Goal: Task Accomplishment & Management: Use online tool/utility

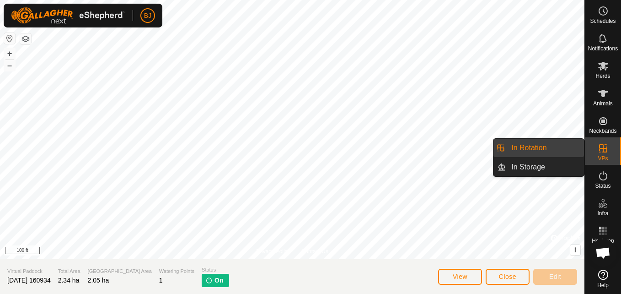
click at [569, 149] on link "In Rotation" at bounding box center [545, 148] width 78 height 18
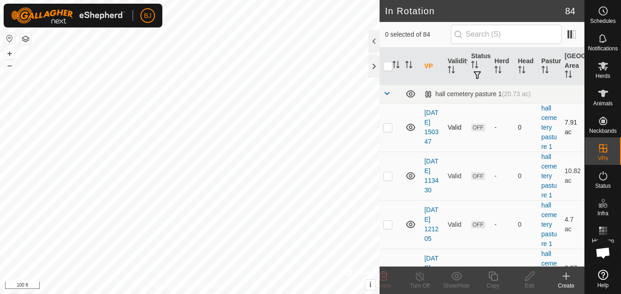
checkbox input "true"
click at [497, 281] on icon at bounding box center [493, 275] width 11 height 11
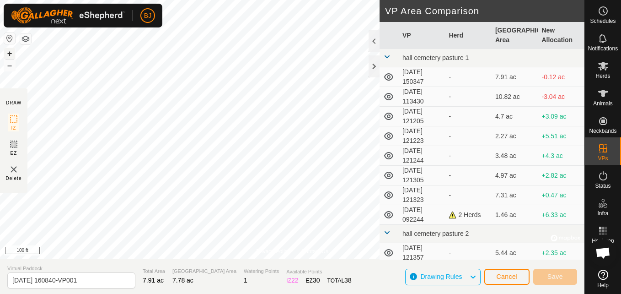
click at [9, 51] on button "+" at bounding box center [9, 53] width 11 height 11
click at [14, 104] on div "Privacy Policy Contact Us [DATE] 160840 Type: Inclusion Zone 26 Animals + – ⇧ i…" at bounding box center [292, 147] width 585 height 294
click at [6, 54] on button "+" at bounding box center [9, 53] width 11 height 11
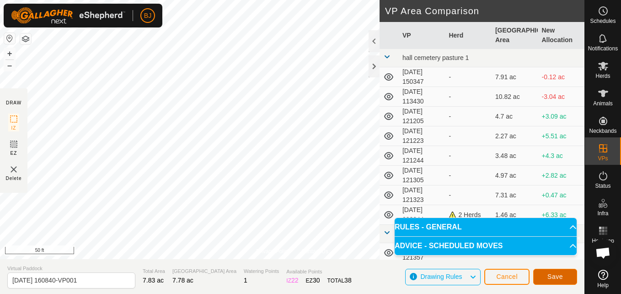
click at [554, 280] on span "Save" at bounding box center [556, 276] width 16 height 7
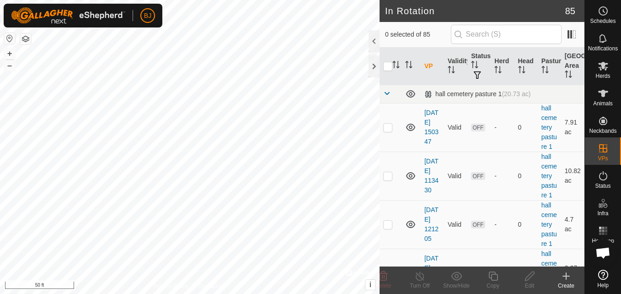
checkbox input "true"
checkbox input "false"
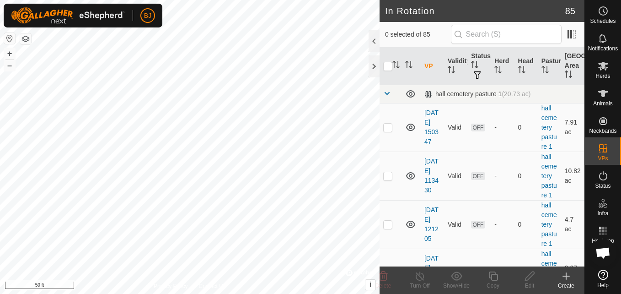
checkbox input "true"
checkbox input "false"
checkbox input "true"
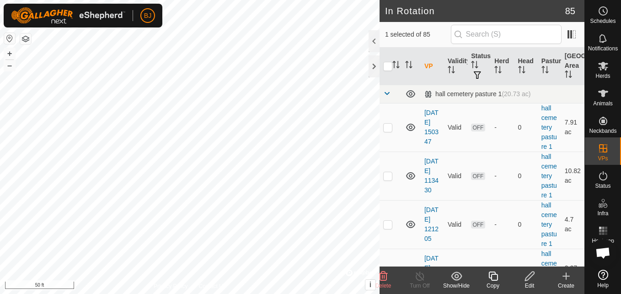
checkbox input "true"
checkbox input "false"
click at [451, 93] on div "hall cemetery pasture 1 (20.73 ac)" at bounding box center [478, 94] width 107 height 8
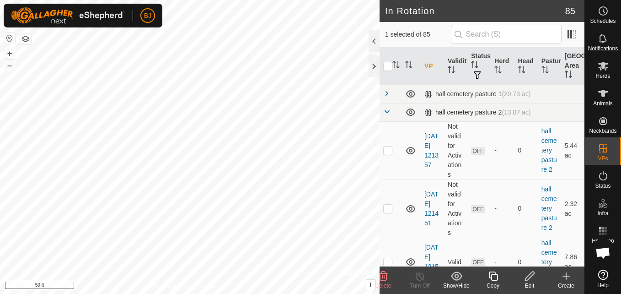
click at [449, 116] on div "hall cemetery pasture 2 (13.07 ac)" at bounding box center [478, 112] width 107 height 8
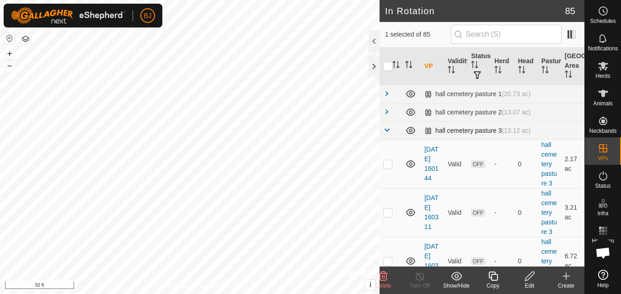
click at [445, 130] on div "hall cemetery pasture 3 (13.12 ac)" at bounding box center [478, 131] width 107 height 8
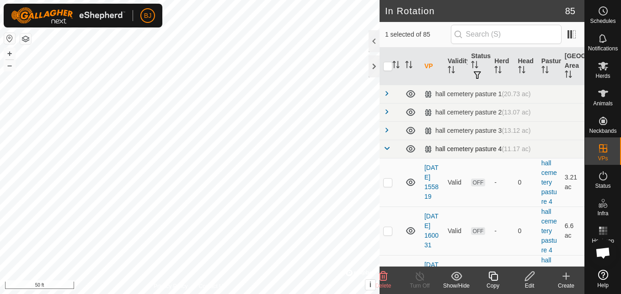
click at [444, 147] on div "hall cemetery pasture 4 (11.17 ac)" at bounding box center [478, 149] width 107 height 8
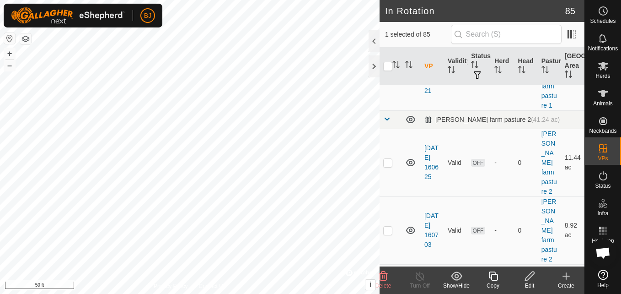
scroll to position [860, 0]
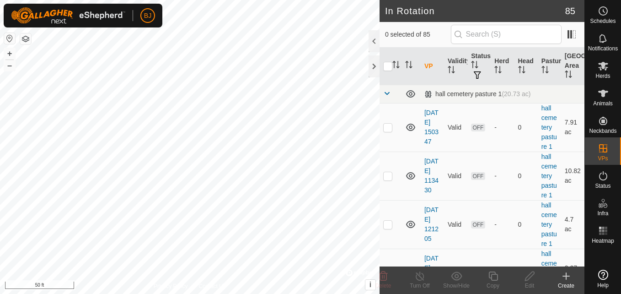
checkbox input "true"
checkbox input "false"
click at [504, 96] on span "(20.73 ac)" at bounding box center [516, 93] width 29 height 7
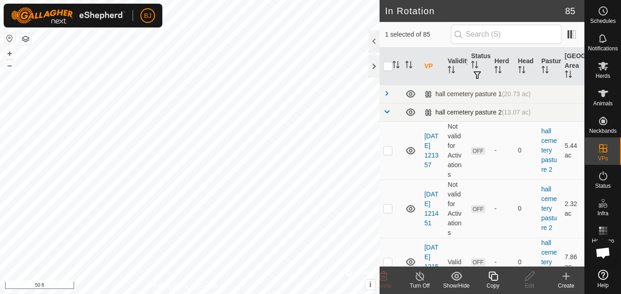
click at [490, 116] on td "hall cemetery pasture 2 (13.07 ac)" at bounding box center [503, 112] width 164 height 18
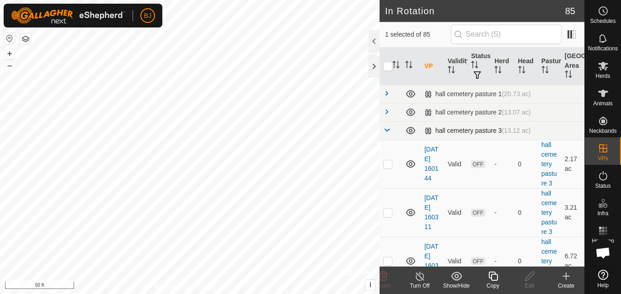
click at [484, 125] on td "hall cemetery pasture 3 (13.12 ac)" at bounding box center [503, 130] width 164 height 18
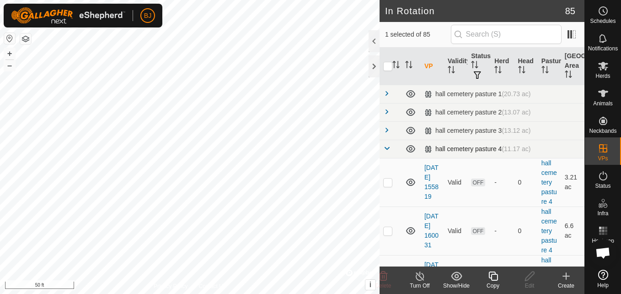
click at [471, 148] on div "hall cemetery pasture 4 (11.17 ac)" at bounding box center [478, 149] width 107 height 8
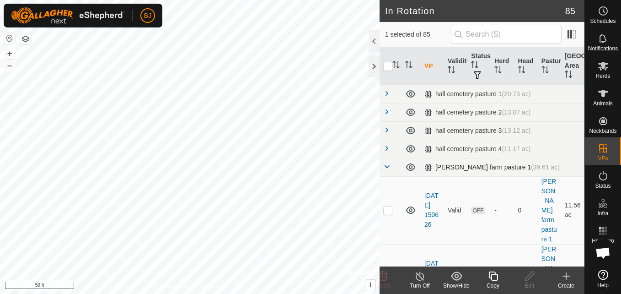
click at [461, 172] on td "Smith farm pasture 1 (39.61 ac)" at bounding box center [503, 167] width 164 height 18
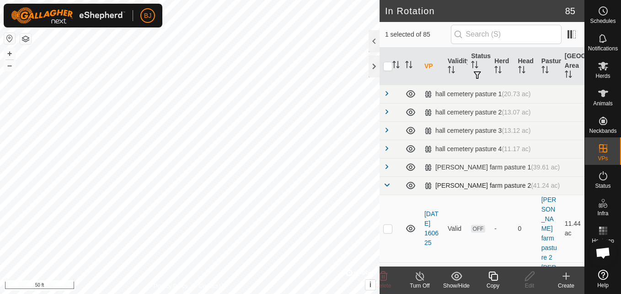
click at [457, 181] on td "smith farm pasture 2 (41.24 ac)" at bounding box center [503, 185] width 164 height 18
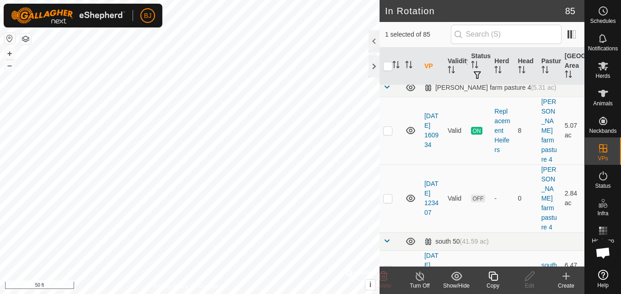
scroll to position [98, 0]
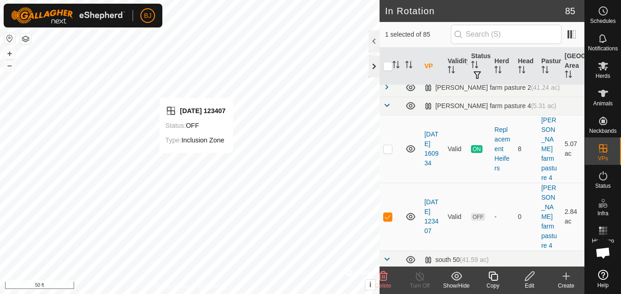
checkbox input "false"
click at [370, 67] on div at bounding box center [374, 66] width 11 height 22
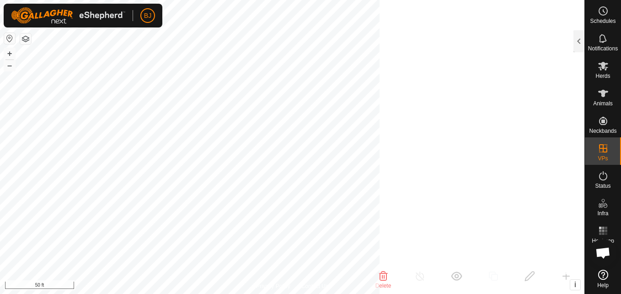
scroll to position [627, 0]
checkbox input "false"
